Goal: Submit feedback/report problem

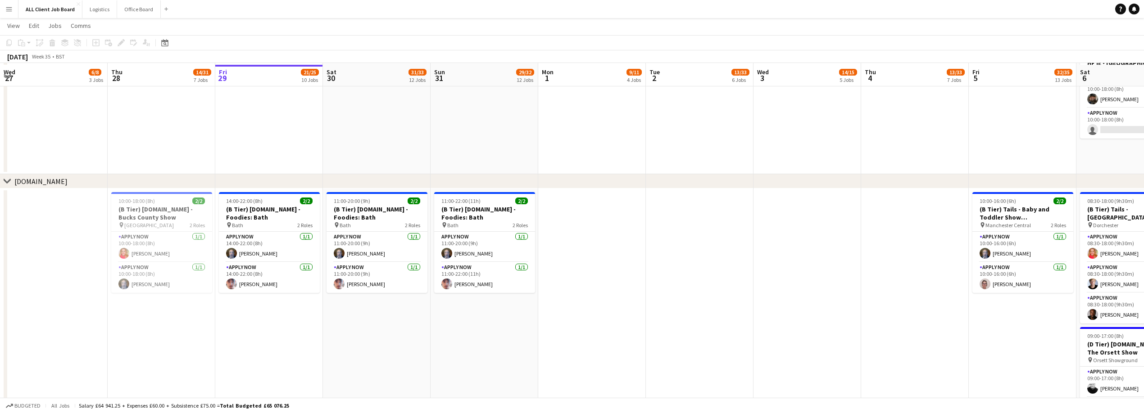
scroll to position [2687, 0]
